Goal: Task Accomplishment & Management: Manage account settings

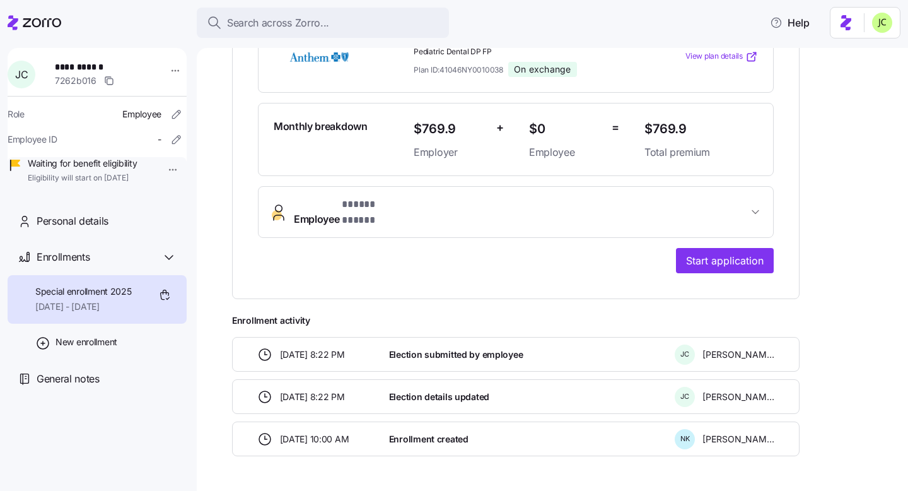
scroll to position [335, 0]
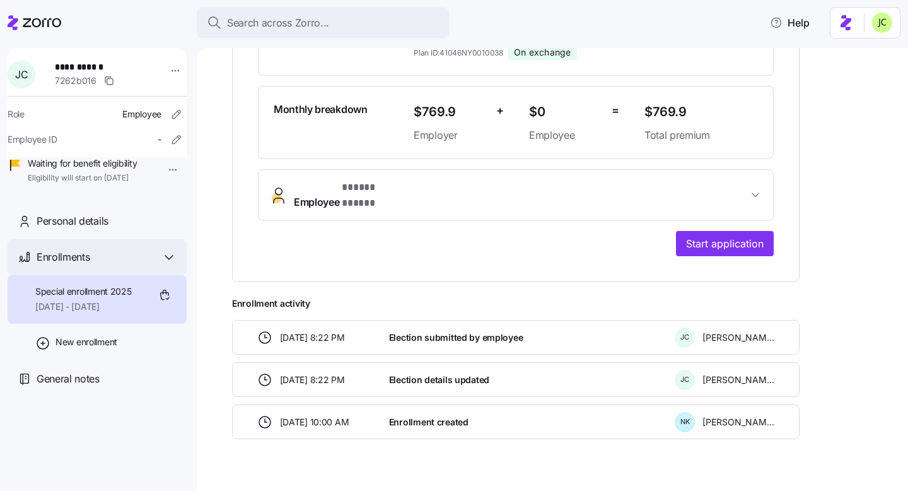
click at [164, 265] on icon at bounding box center [168, 257] width 15 height 15
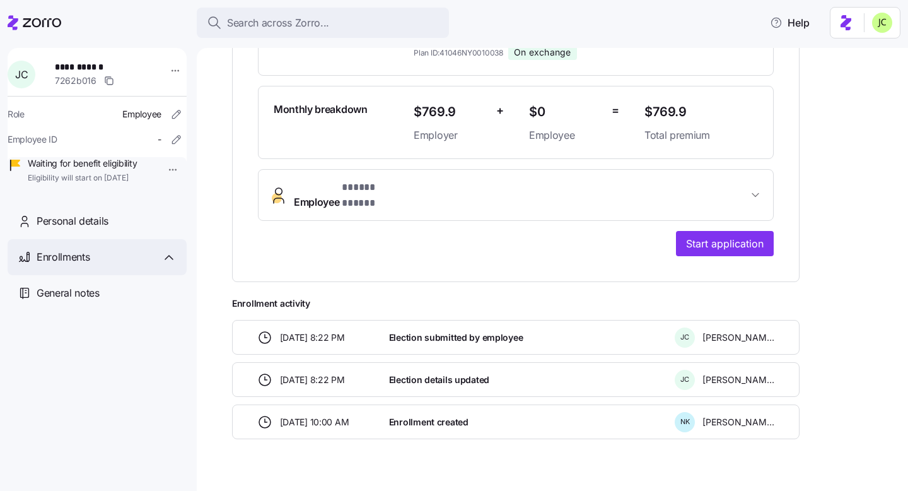
click at [164, 265] on icon at bounding box center [168, 257] width 15 height 15
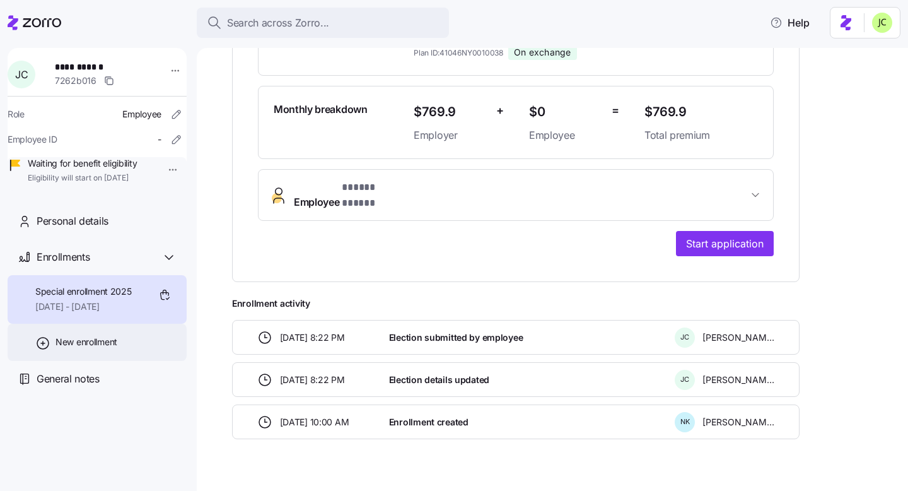
click at [98, 348] on span "New enrollment" at bounding box center [87, 342] width 62 height 13
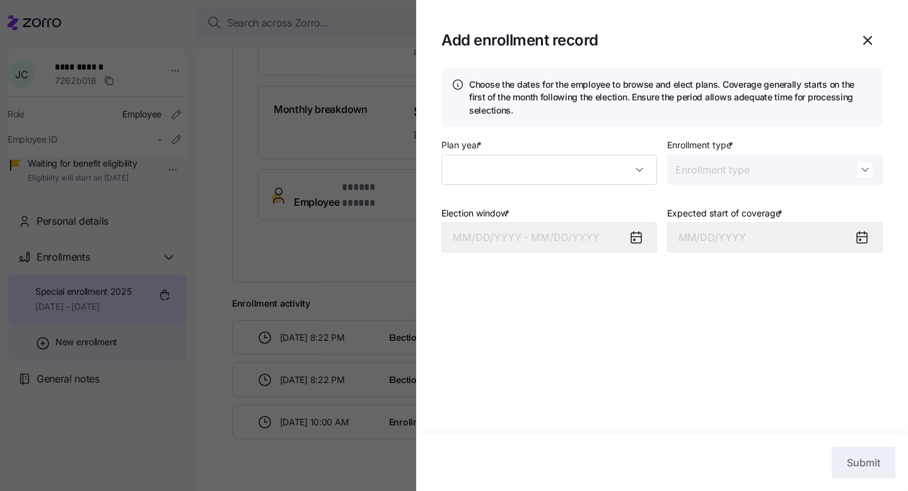
type input "2025"
type input "Special"
type input "September 1, 2025"
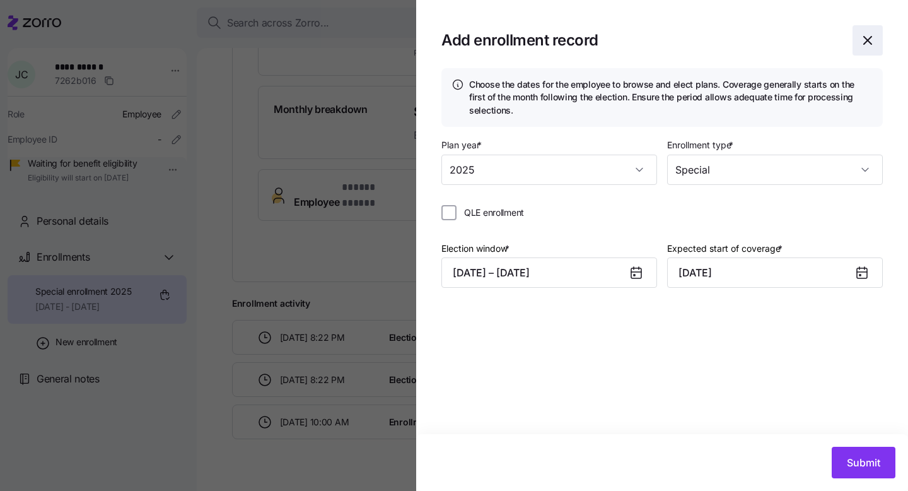
click at [863, 39] on icon "button" at bounding box center [867, 40] width 15 height 15
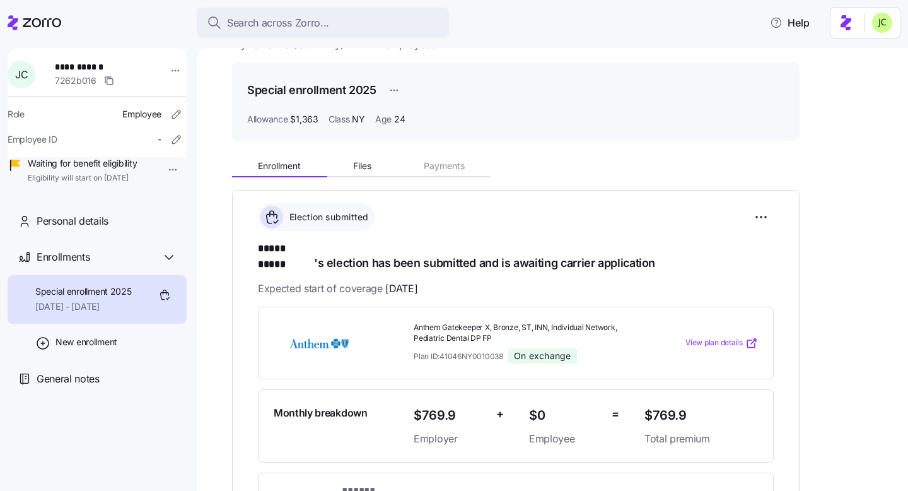
scroll to position [0, 0]
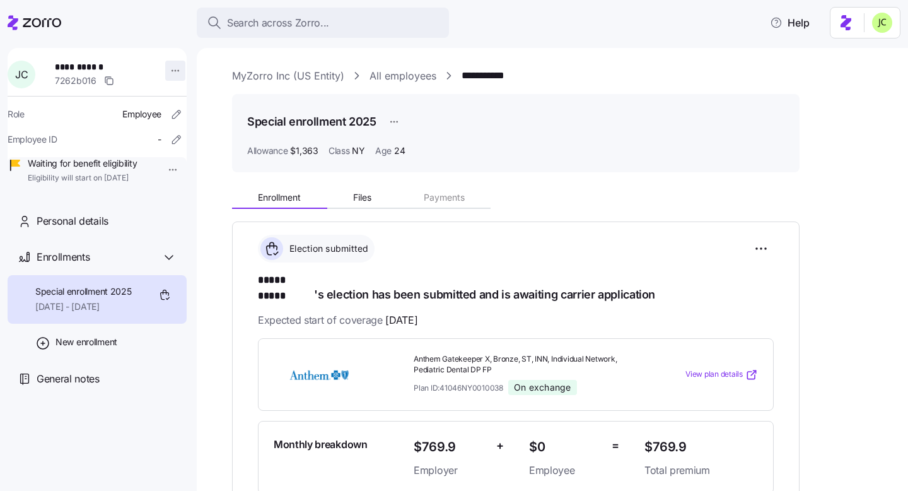
click at [170, 73] on html "**********" at bounding box center [454, 241] width 908 height 483
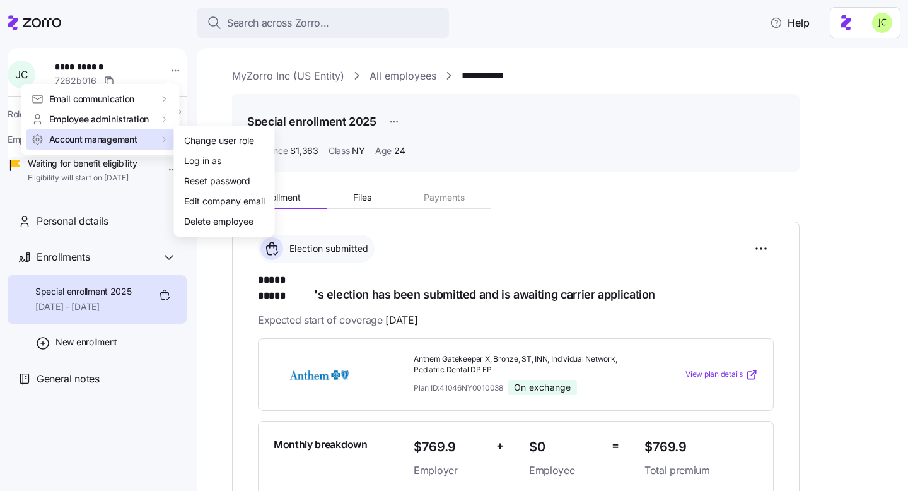
click at [150, 140] on div "Account management" at bounding box center [101, 139] width 138 height 13
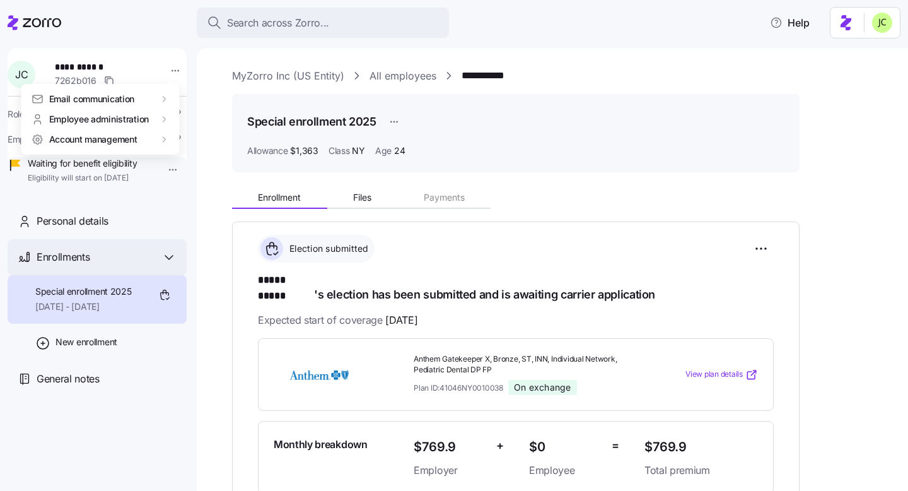
click at [163, 283] on html "**********" at bounding box center [454, 241] width 908 height 483
click at [165, 265] on icon at bounding box center [168, 257] width 15 height 15
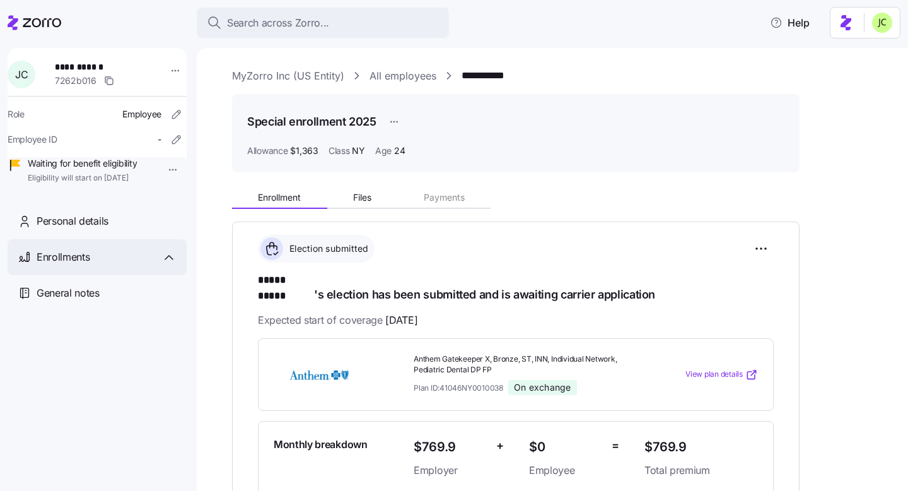
click at [165, 265] on icon at bounding box center [168, 257] width 15 height 15
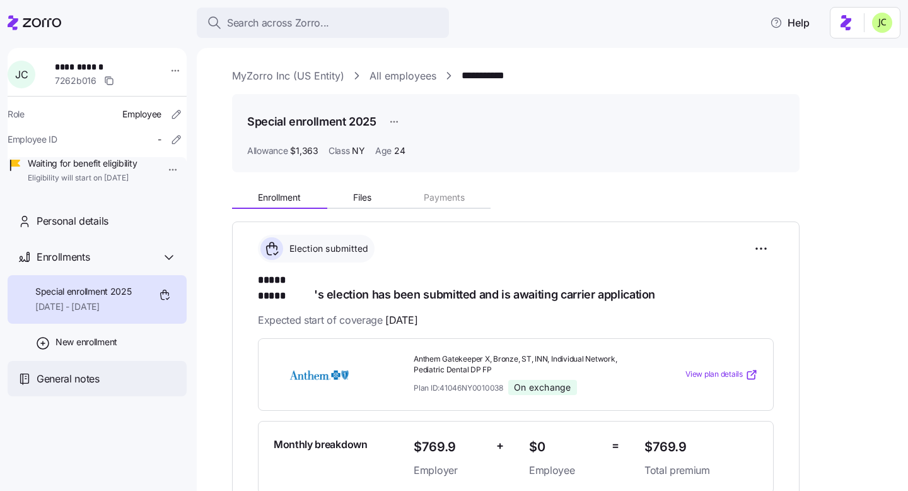
click at [110, 387] on div "General notes" at bounding box center [107, 379] width 140 height 16
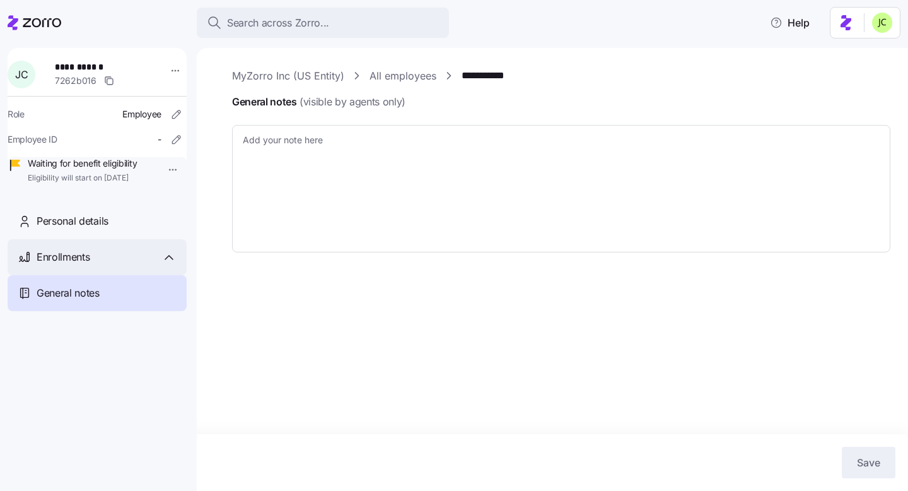
click at [160, 265] on div "Enrollments" at bounding box center [107, 257] width 140 height 16
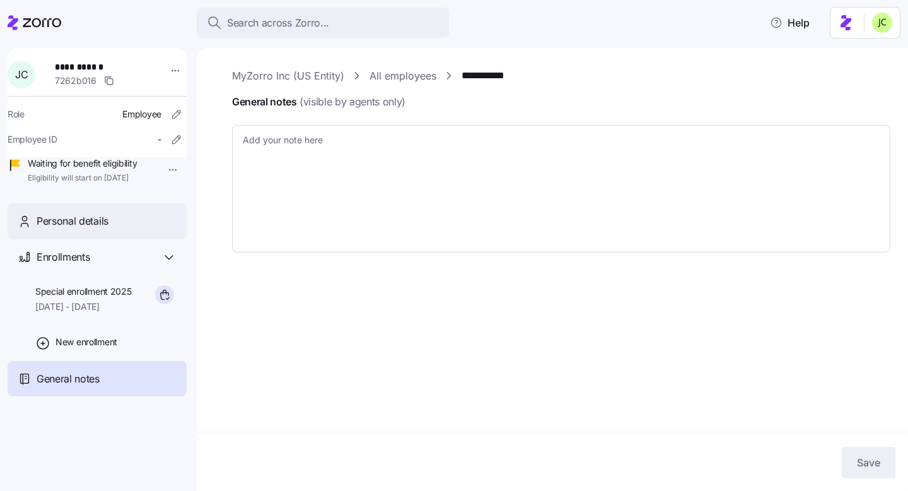
click at [105, 229] on span "Personal details" at bounding box center [73, 221] width 72 height 16
type textarea "x"
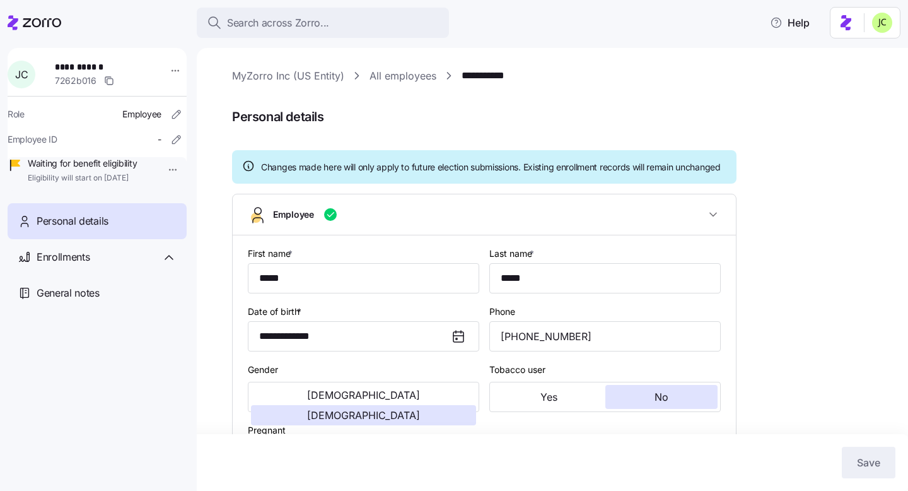
type input "NY"
click at [173, 265] on icon at bounding box center [168, 257] width 15 height 15
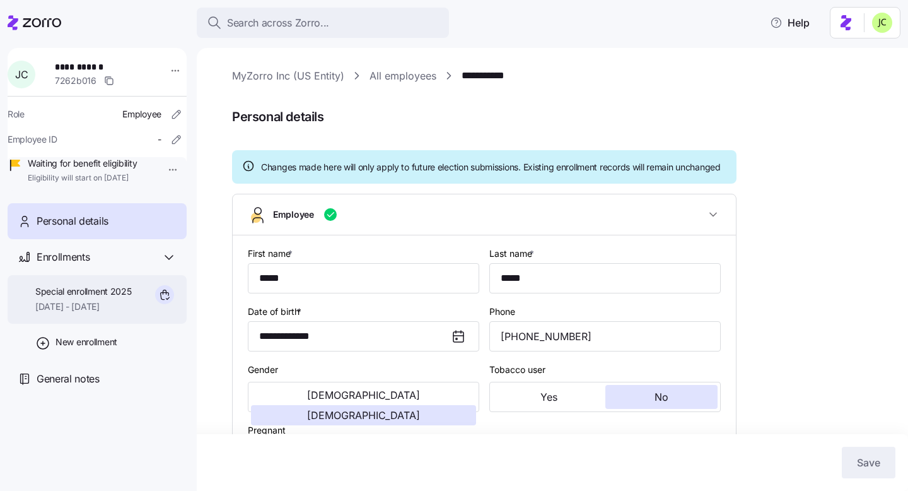
click at [146, 324] on div "Special enrollment 2025 09/01/2025 - 12/31/2025" at bounding box center [97, 299] width 179 height 49
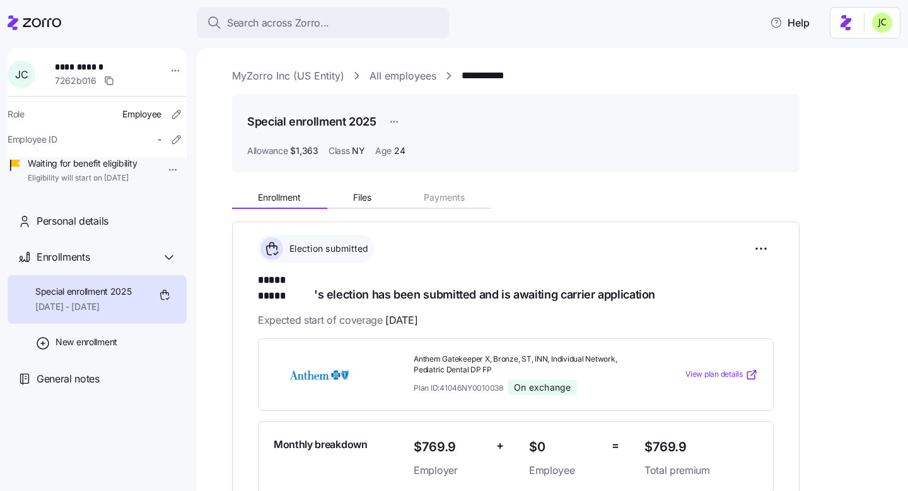
scroll to position [9, 0]
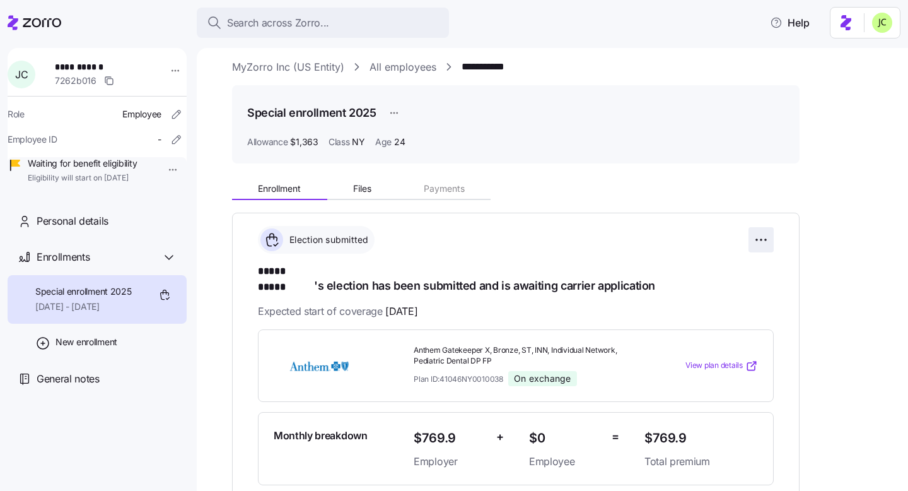
click at [755, 244] on html "**********" at bounding box center [454, 241] width 908 height 483
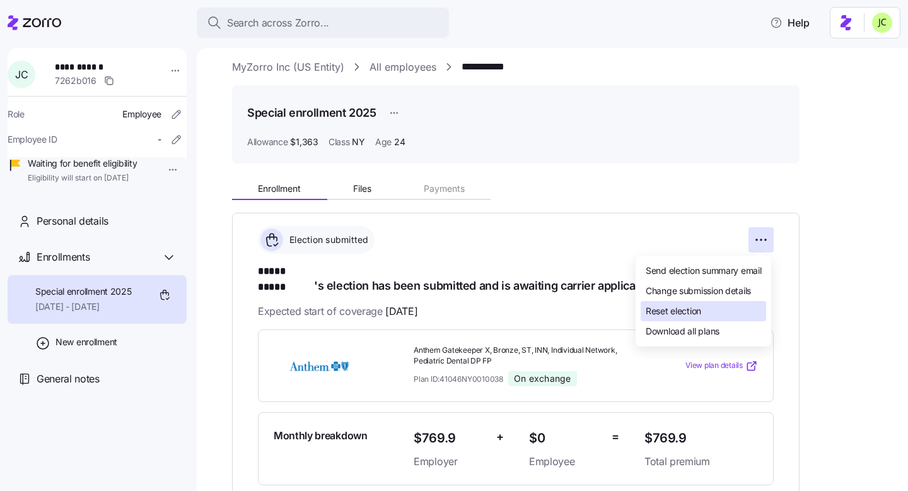
click at [708, 311] on div "Reset election" at bounding box center [704, 311] width 126 height 20
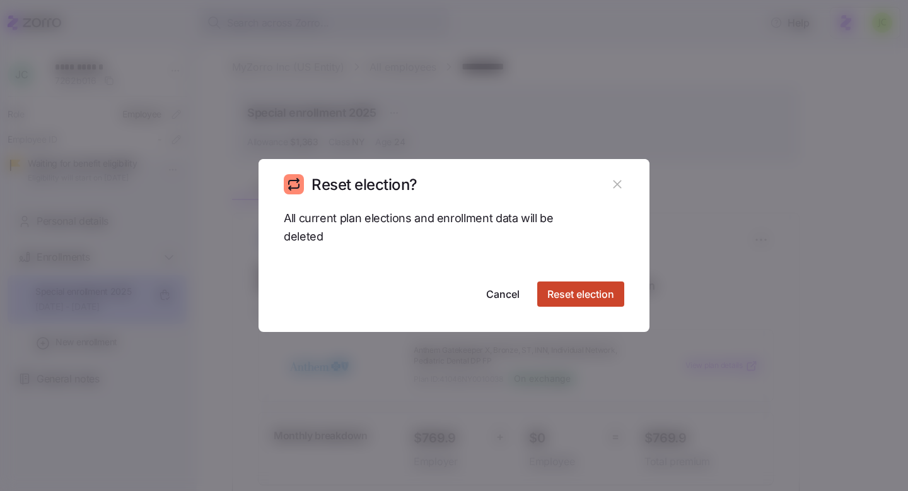
click at [604, 299] on span "Reset election" at bounding box center [581, 293] width 67 height 15
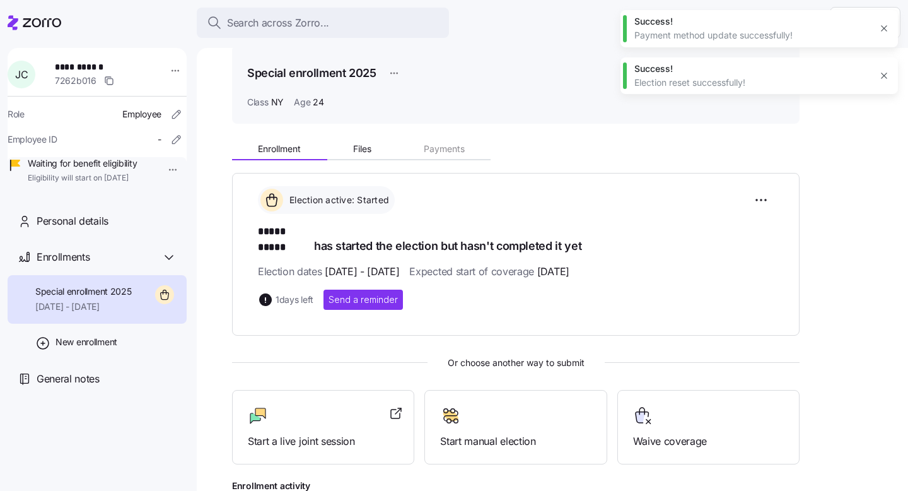
scroll to position [66, 0]
